Goal: Transaction & Acquisition: Obtain resource

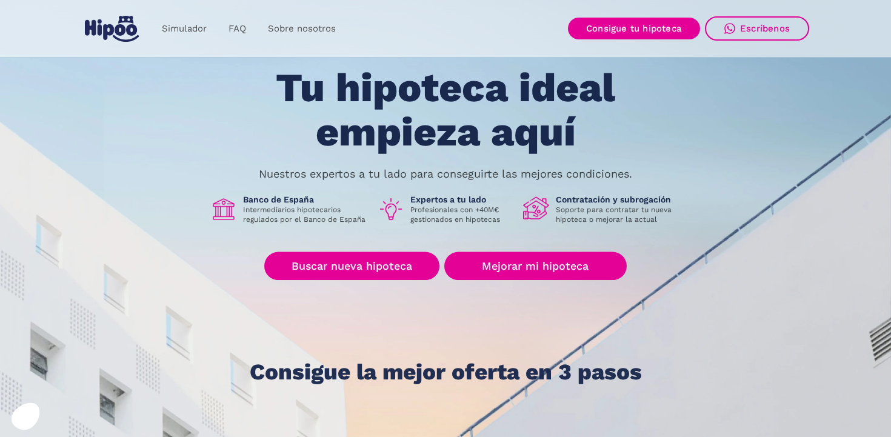
scroll to position [50, 0]
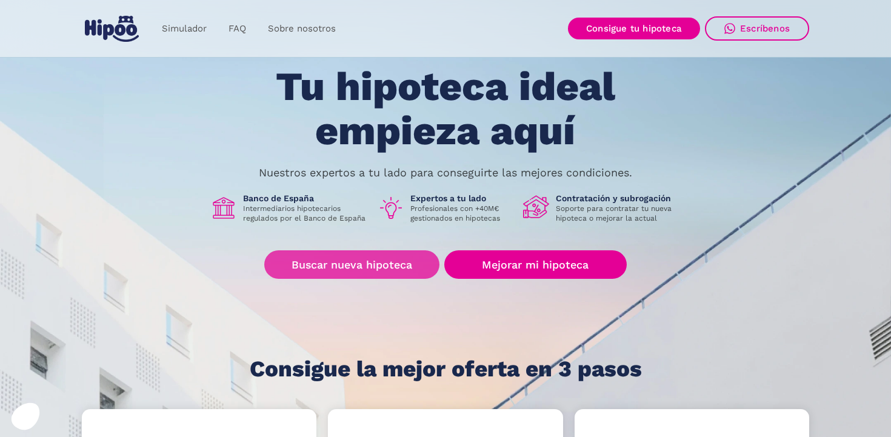
click at [370, 264] on link "Buscar nueva hipoteca" at bounding box center [351, 264] width 175 height 28
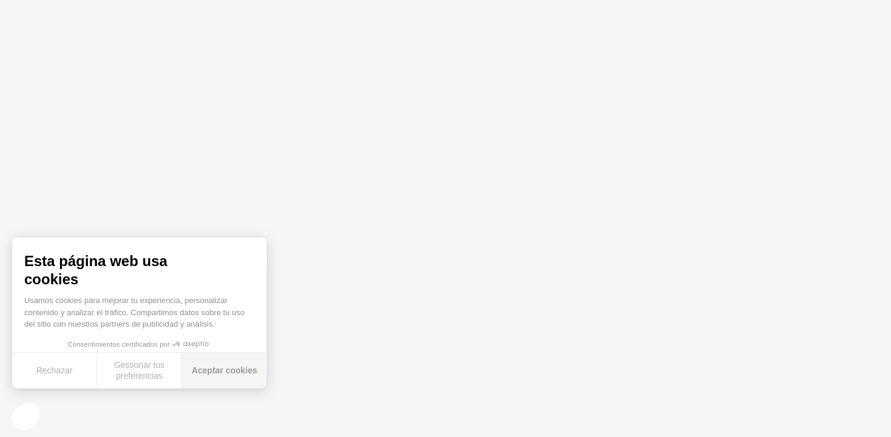
click at [210, 380] on button "Aceptar cookies" at bounding box center [224, 371] width 85 height 36
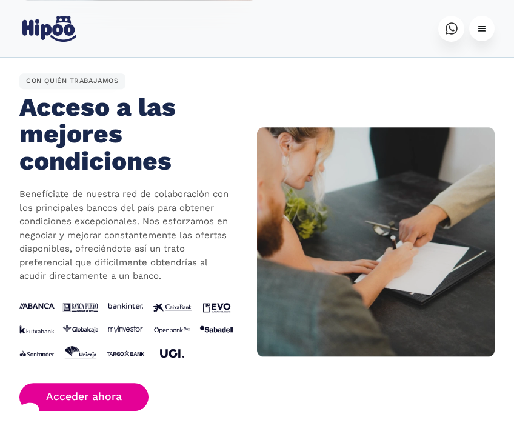
scroll to position [1288, 0]
